Goal: Task Accomplishment & Management: Use online tool/utility

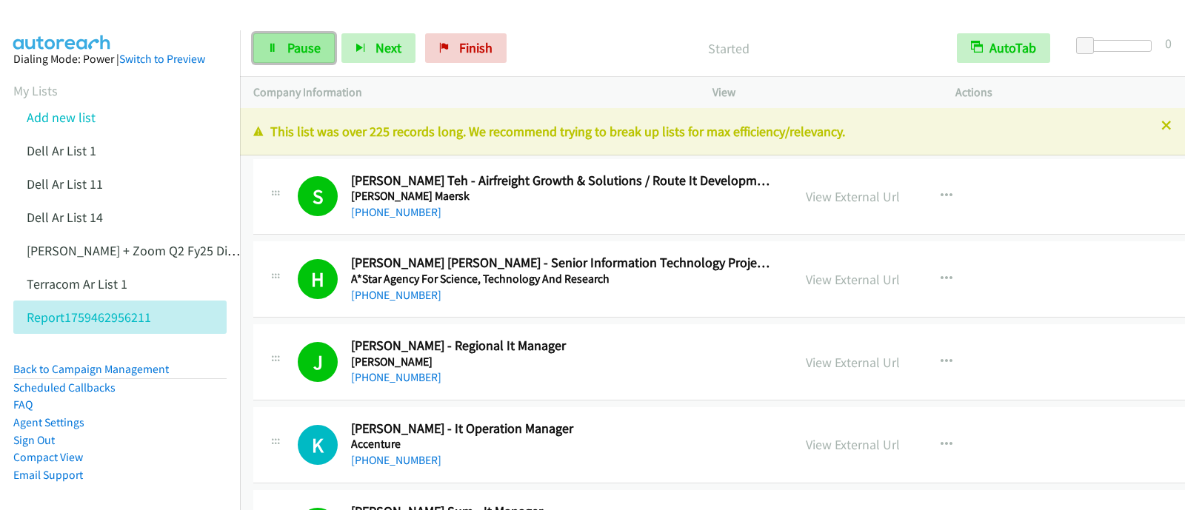
click at [292, 50] on span "Pause" at bounding box center [303, 47] width 33 height 17
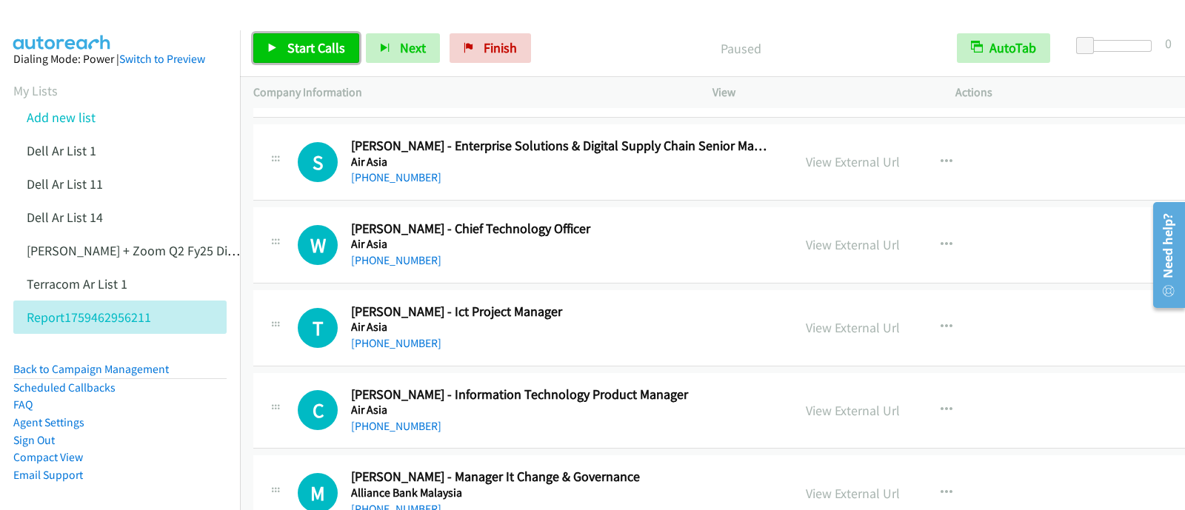
click at [293, 52] on span "Start Calls" at bounding box center [316, 47] width 58 height 17
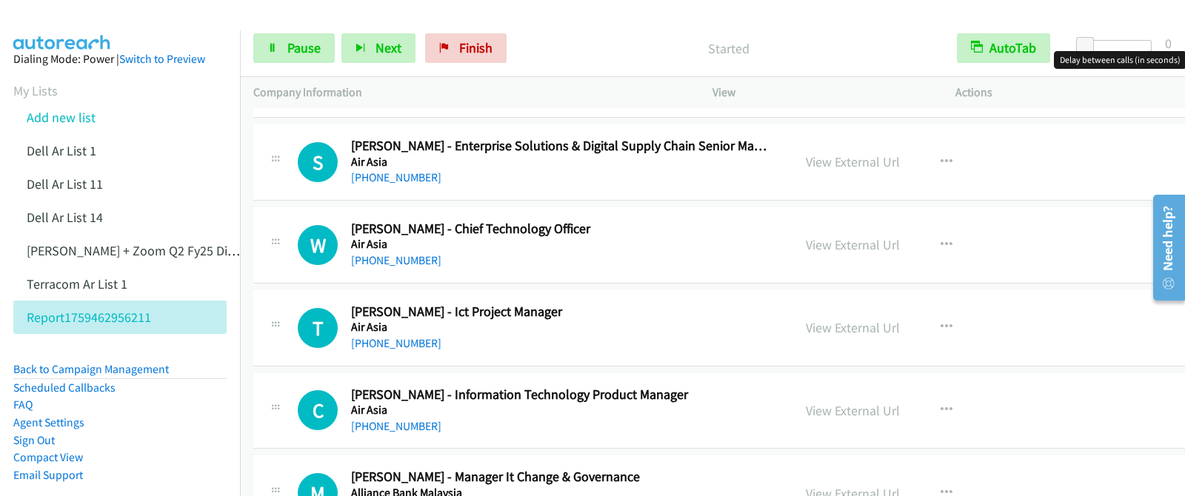
click at [1111, 44] on div at bounding box center [1118, 46] width 68 height 12
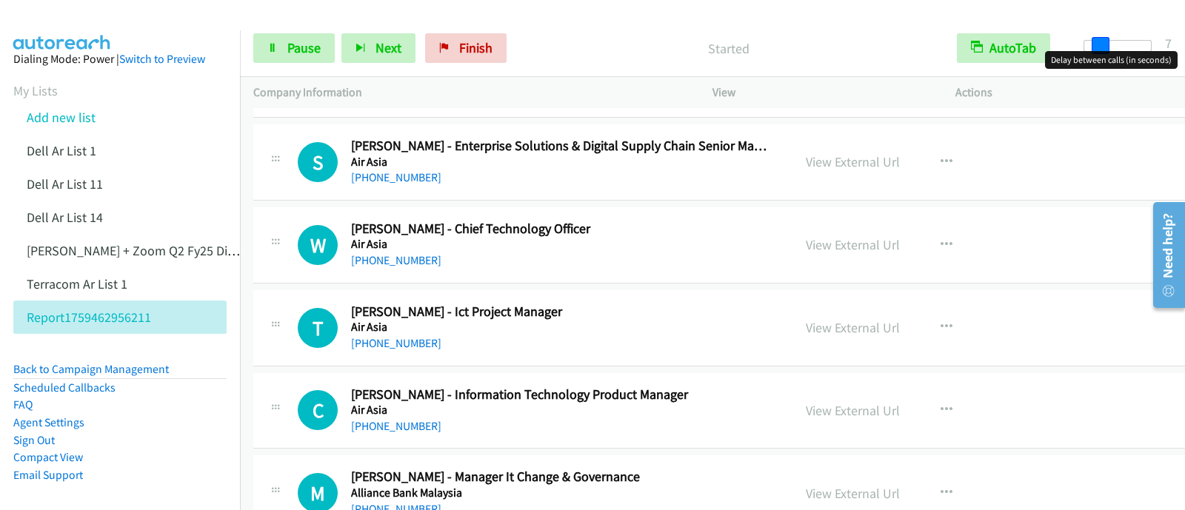
drag, startPoint x: 1105, startPoint y: 44, endPoint x: 1081, endPoint y: 48, distance: 24.1
click at [1092, 45] on span at bounding box center [1101, 46] width 18 height 18
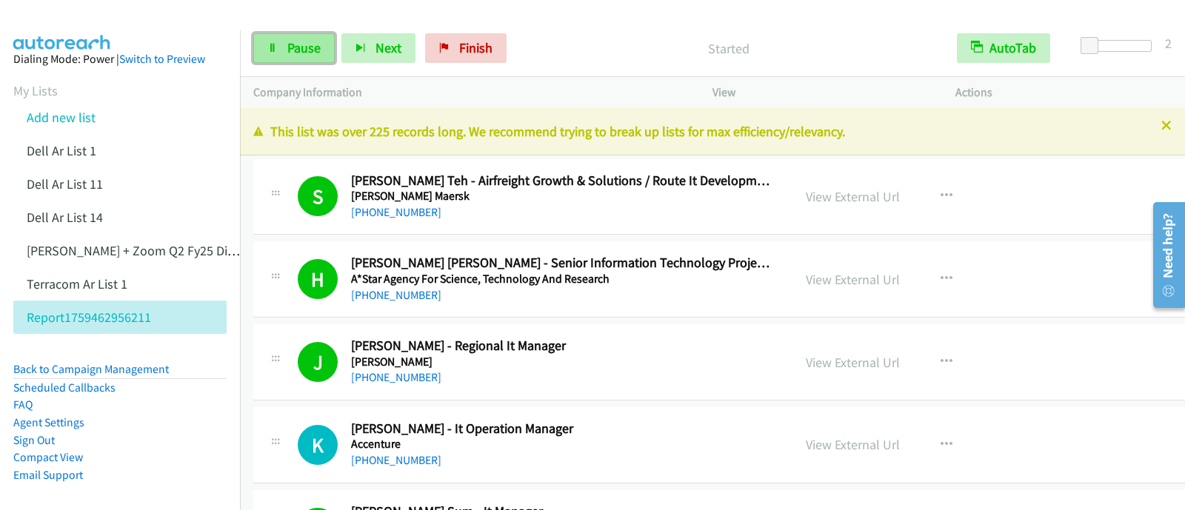
click at [297, 57] on link "Pause" at bounding box center [293, 48] width 81 height 30
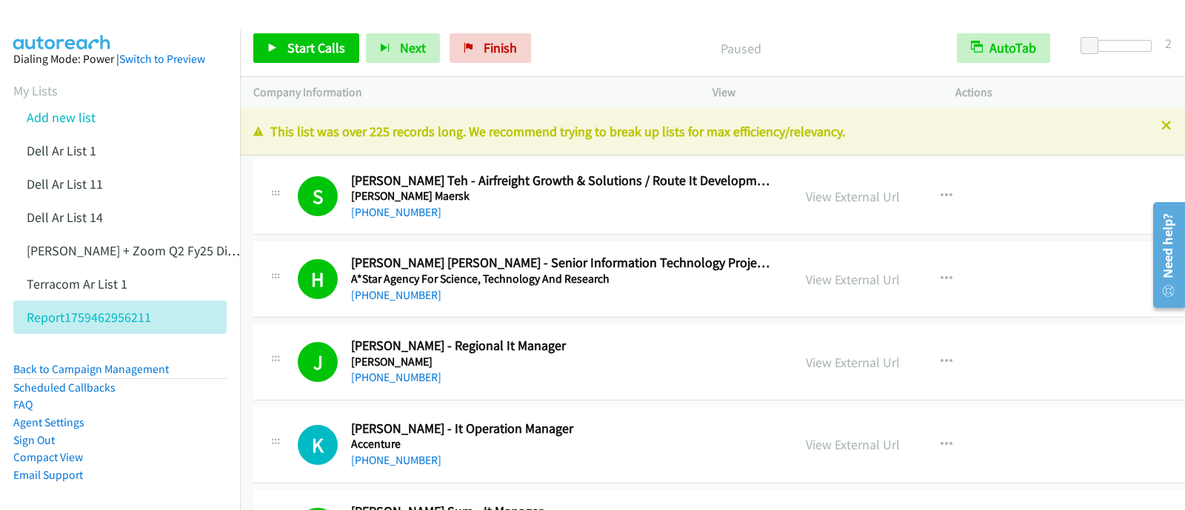
click at [1165, 43] on div "2" at bounding box center [1168, 43] width 7 height 20
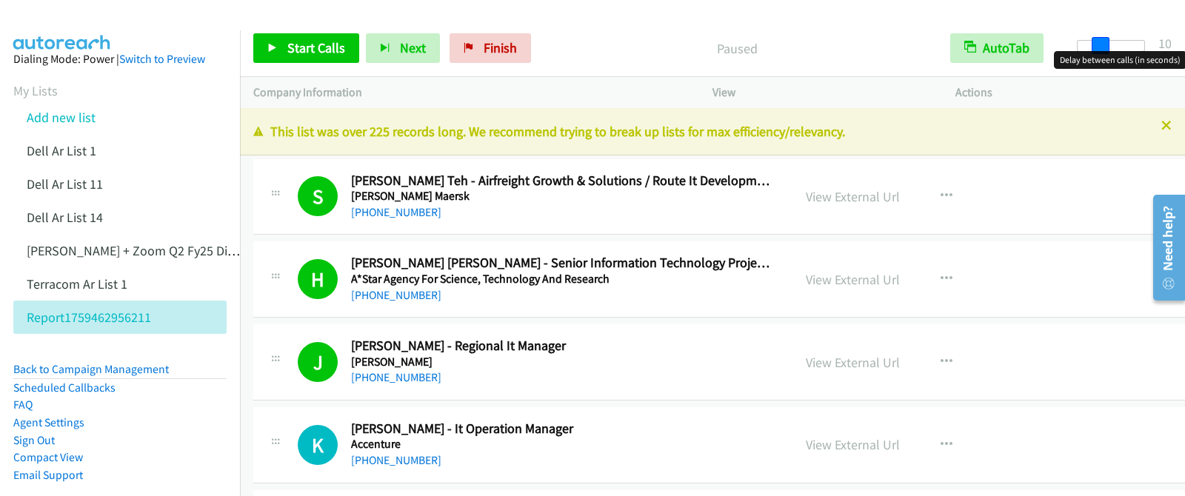
click at [1107, 44] on div at bounding box center [1111, 46] width 68 height 12
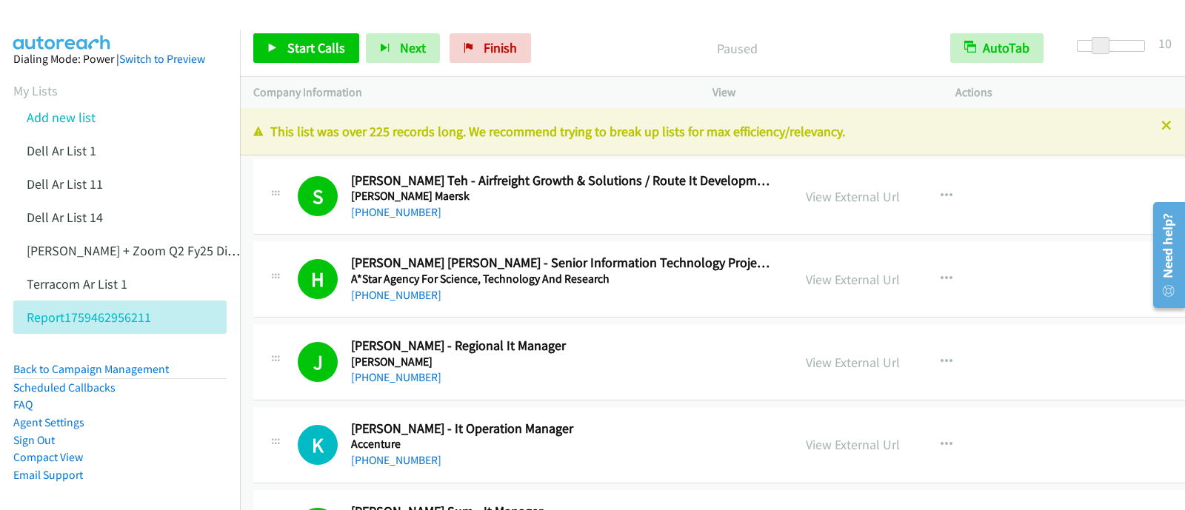
click at [1121, 44] on div at bounding box center [1111, 46] width 68 height 12
click at [1147, 50] on div at bounding box center [1111, 51] width 95 height 23
click at [1113, 48] on span at bounding box center [1121, 46] width 18 height 18
drag, startPoint x: 1116, startPoint y: 47, endPoint x: 1073, endPoint y: 47, distance: 43.7
click at [1073, 47] on div at bounding box center [1117, 51] width 95 height 23
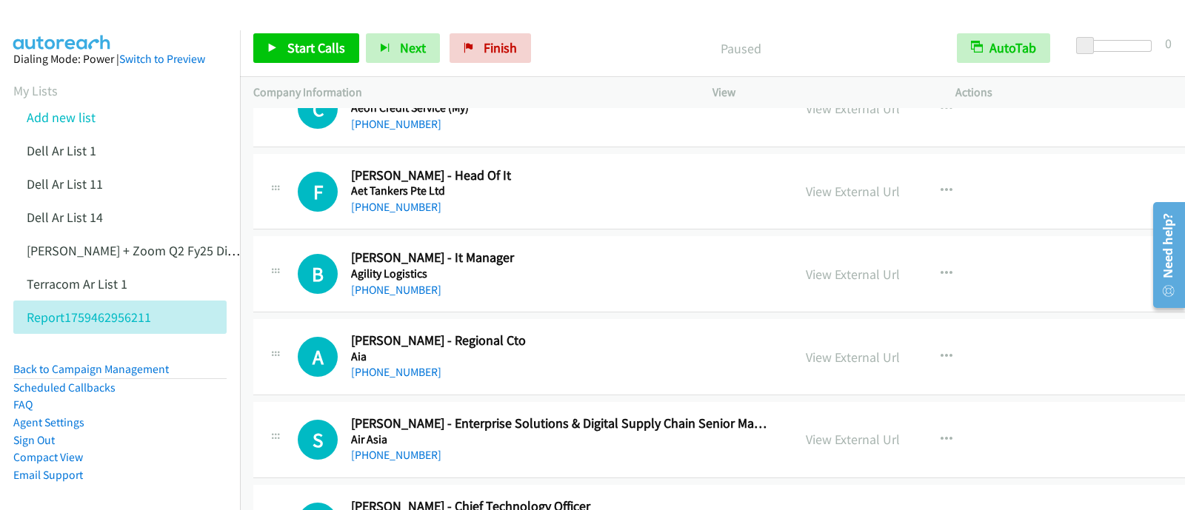
scroll to position [370, 0]
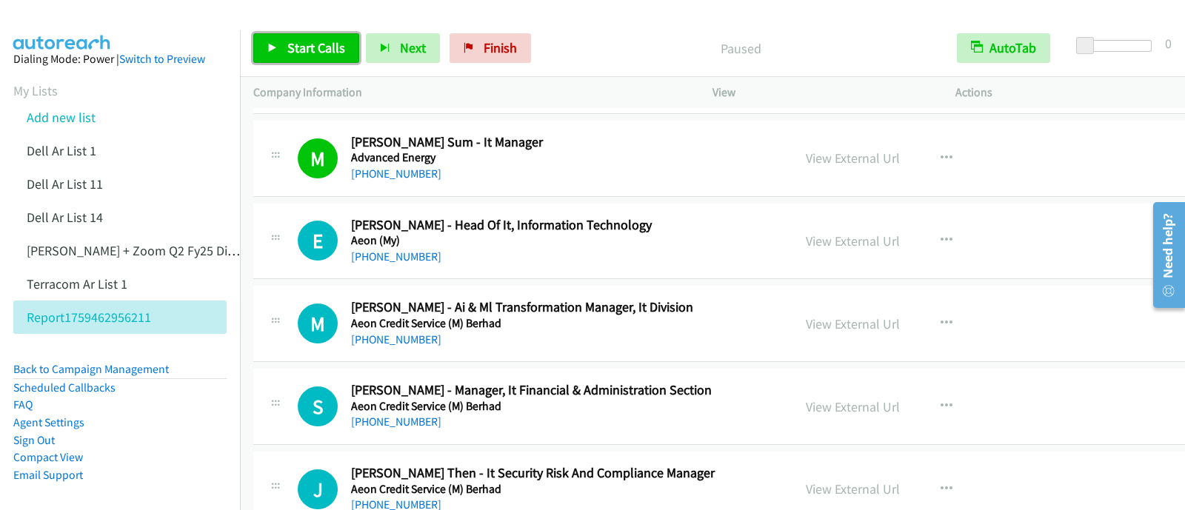
click at [270, 45] on icon at bounding box center [272, 49] width 10 height 10
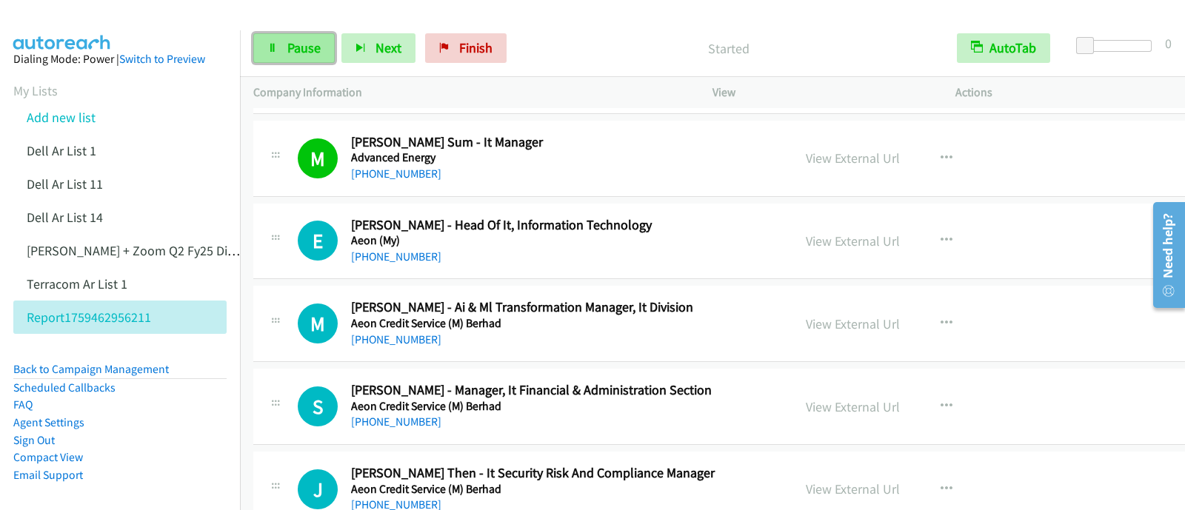
click at [305, 54] on span "Pause" at bounding box center [303, 47] width 33 height 17
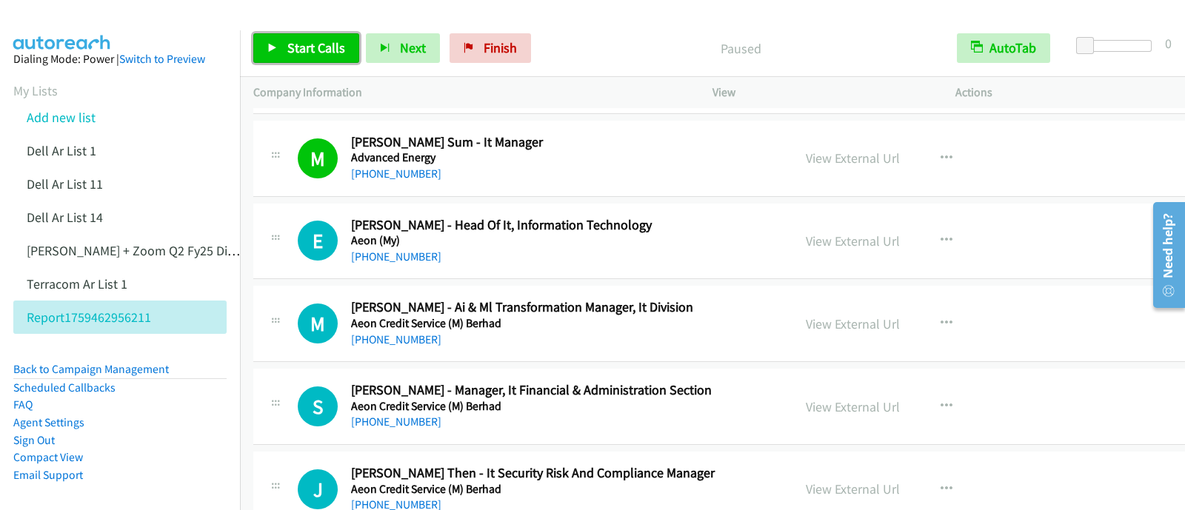
click at [304, 53] on span "Start Calls" at bounding box center [316, 47] width 58 height 17
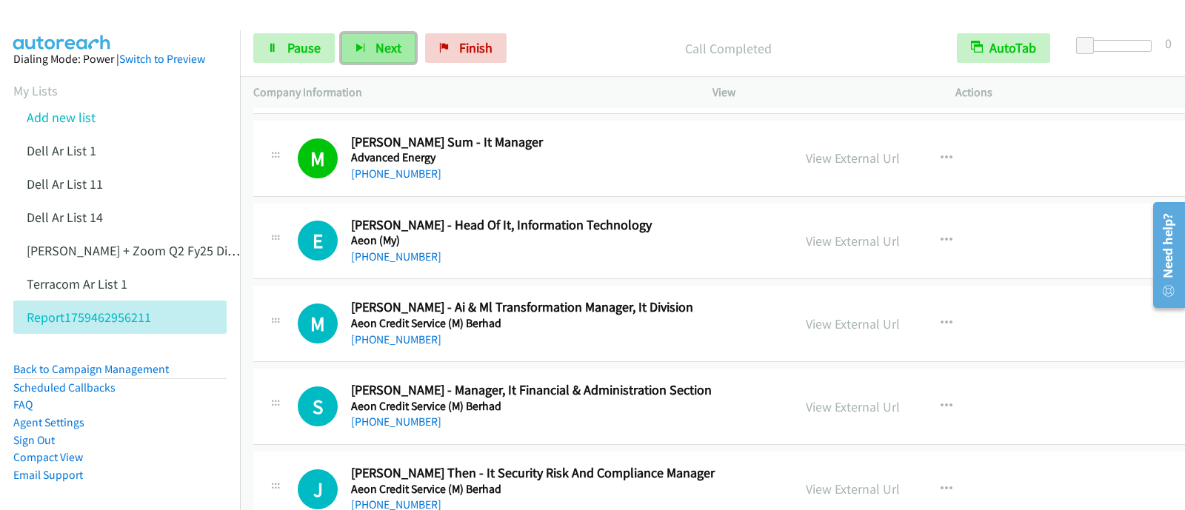
click at [378, 41] on span "Next" at bounding box center [389, 47] width 26 height 17
click at [363, 50] on icon "button" at bounding box center [361, 49] width 10 height 10
click at [380, 39] on span "Next" at bounding box center [389, 47] width 26 height 17
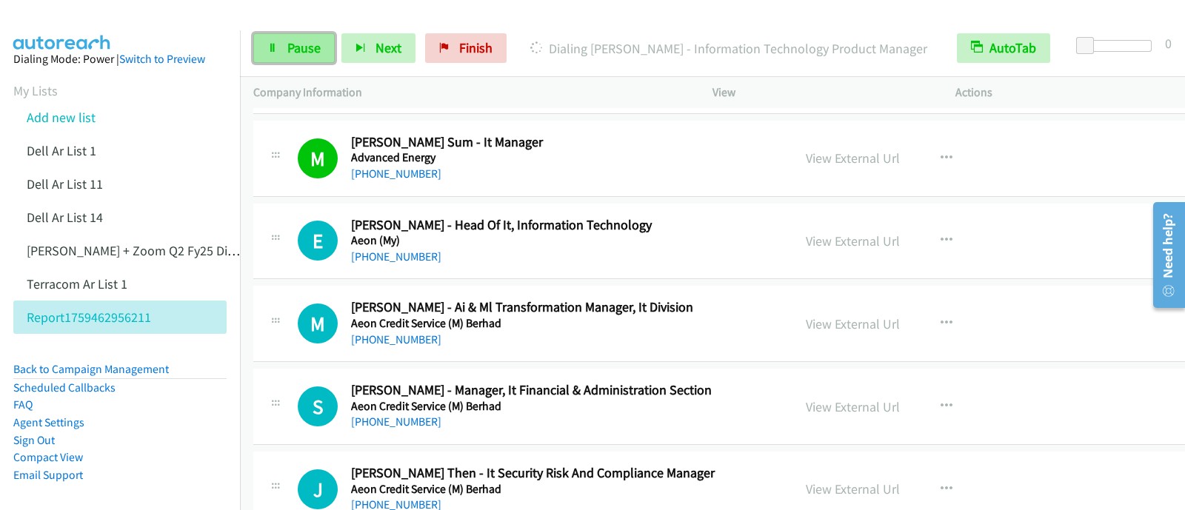
click at [272, 59] on link "Pause" at bounding box center [293, 48] width 81 height 30
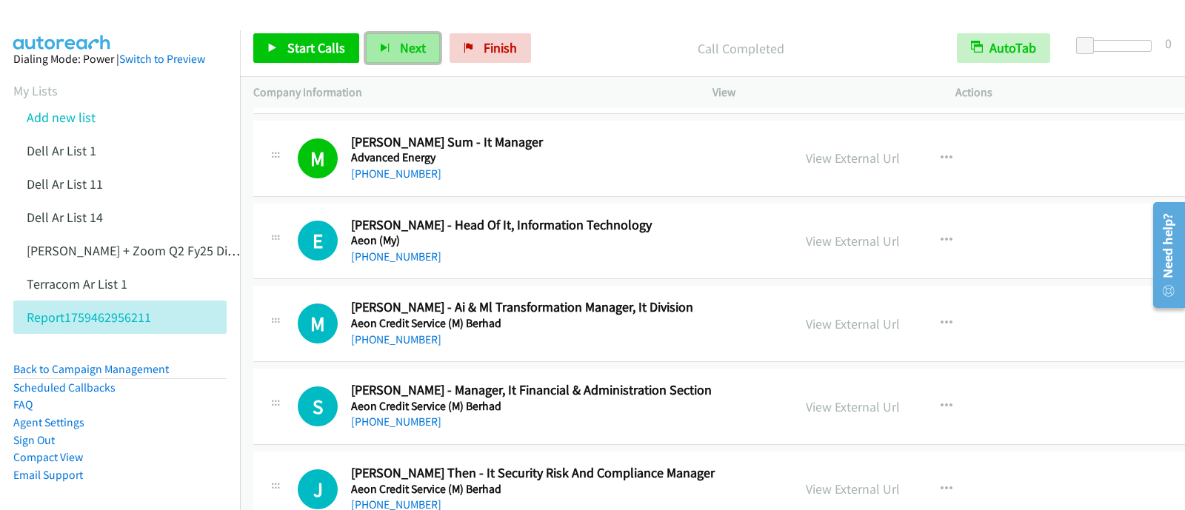
click at [381, 51] on icon "button" at bounding box center [385, 49] width 10 height 10
click at [405, 53] on span "Next" at bounding box center [413, 47] width 26 height 17
click at [400, 44] on span "Next" at bounding box center [413, 47] width 26 height 17
click at [404, 53] on span "Next" at bounding box center [413, 47] width 26 height 17
click at [395, 47] on button "Next" at bounding box center [403, 48] width 74 height 30
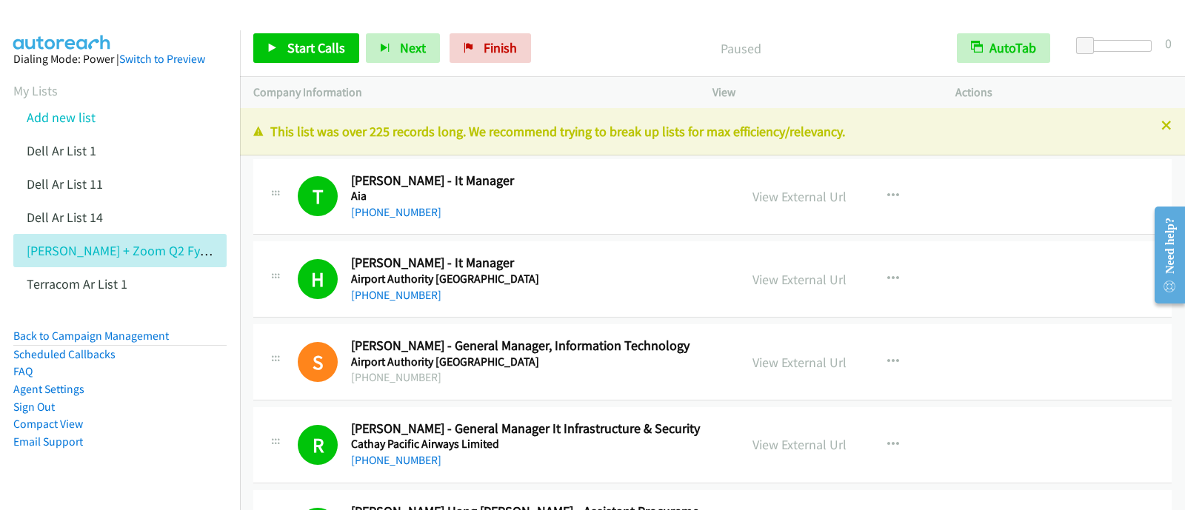
scroll to position [9203, 0]
